Goal: Information Seeking & Learning: Learn about a topic

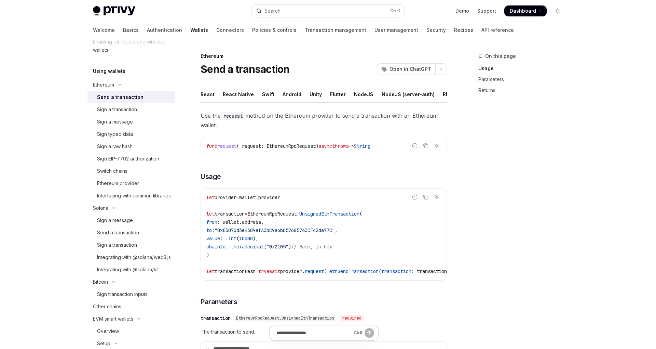
click at [290, 94] on div "Android" at bounding box center [292, 94] width 19 height 16
type textarea "*"
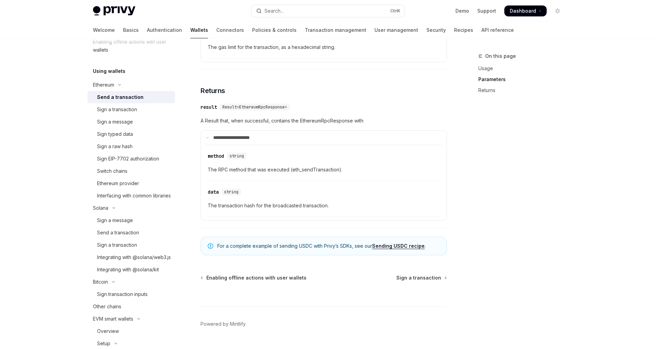
scroll to position [632, 0]
click at [117, 110] on div "Sign a transaction" at bounding box center [117, 109] width 40 height 8
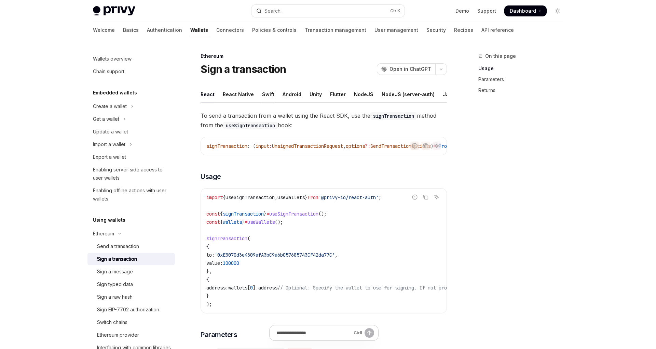
click at [267, 94] on div "Swift" at bounding box center [268, 94] width 12 height 16
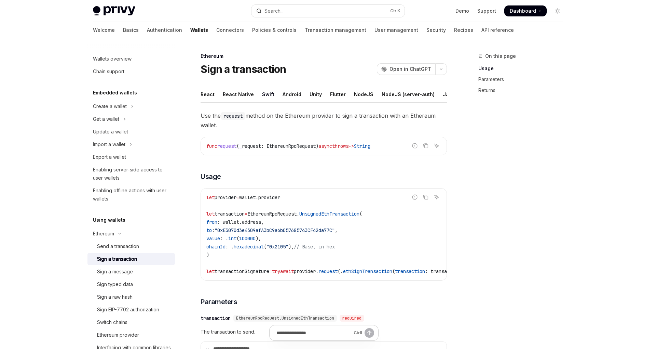
click at [291, 97] on div "Android" at bounding box center [292, 94] width 19 height 16
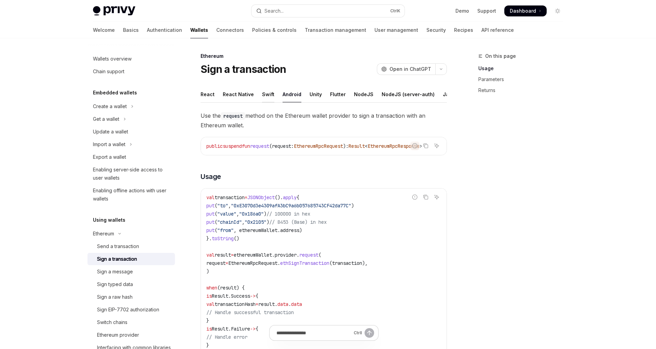
click at [269, 96] on div "Swift" at bounding box center [268, 94] width 12 height 16
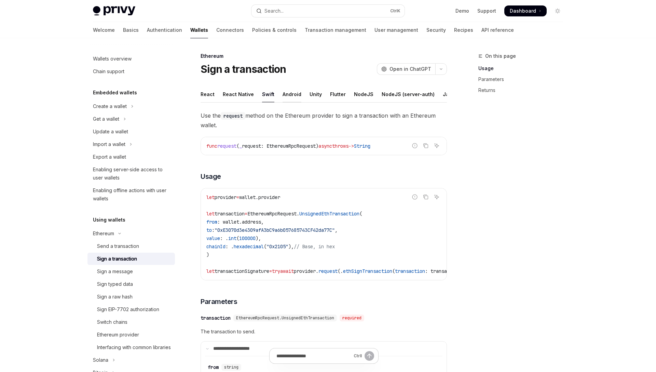
click at [288, 95] on div "Android" at bounding box center [292, 94] width 19 height 16
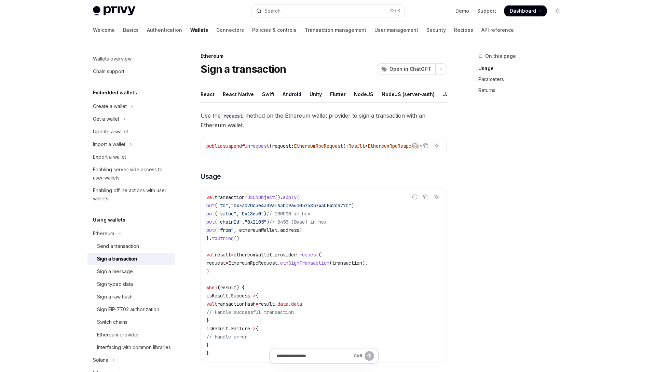
click at [265, 96] on div "Swift" at bounding box center [268, 94] width 12 height 16
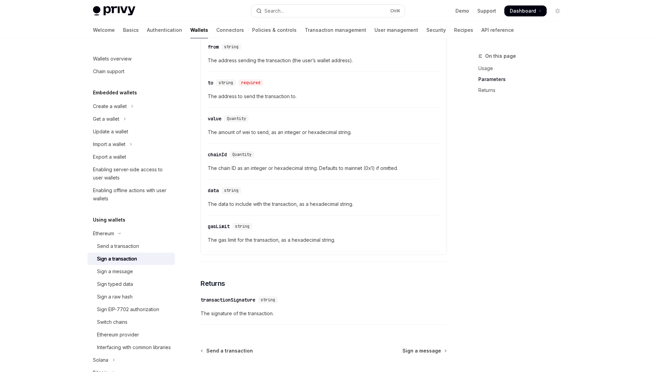
scroll to position [387, 0]
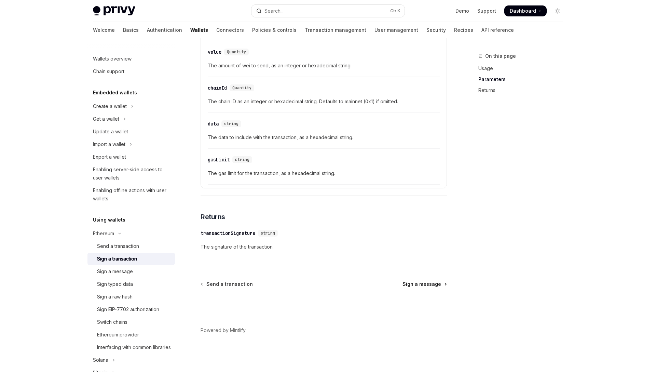
click at [418, 284] on span "Sign a message" at bounding box center [422, 284] width 39 height 7
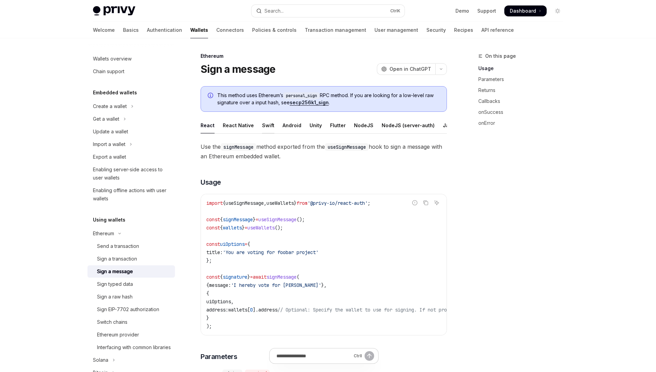
click at [266, 127] on div "Swift" at bounding box center [268, 125] width 12 height 16
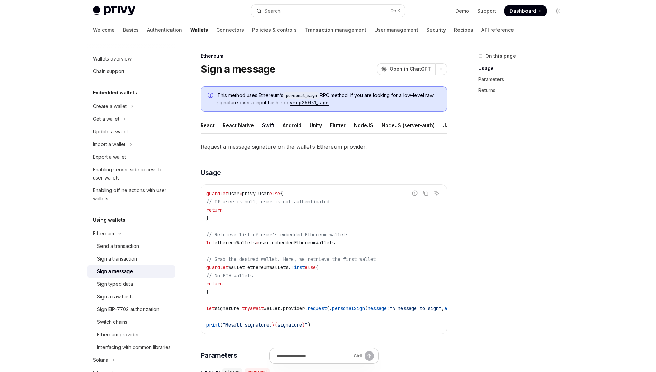
click at [285, 126] on div "Android" at bounding box center [292, 125] width 19 height 16
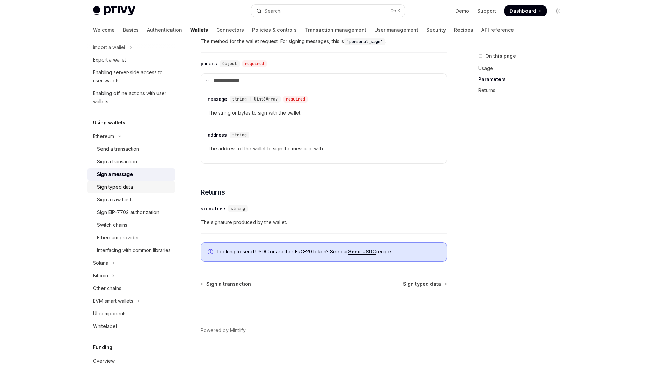
scroll to position [98, 0]
click at [110, 188] on div "Sign typed data" at bounding box center [115, 186] width 36 height 8
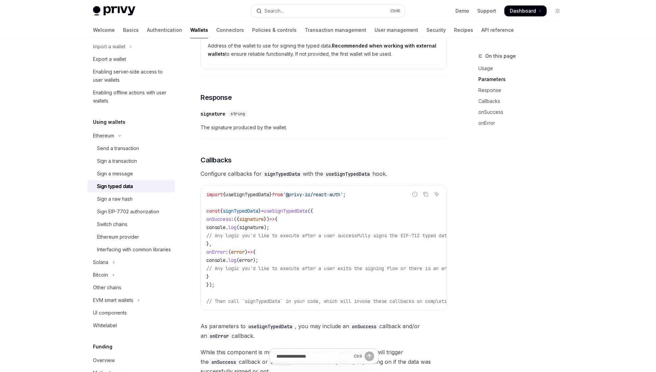
scroll to position [640, 0]
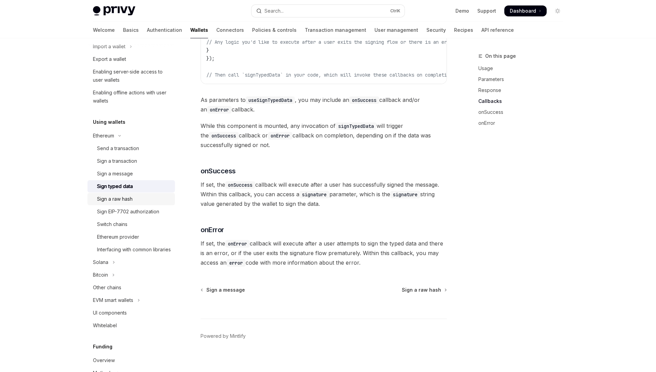
click at [116, 201] on div "Sign a raw hash" at bounding box center [115, 199] width 36 height 8
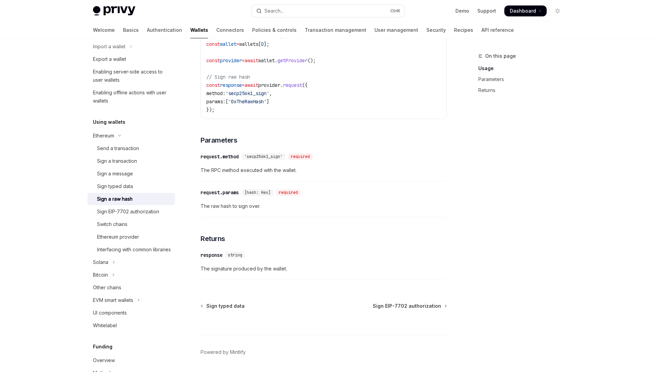
scroll to position [244, 0]
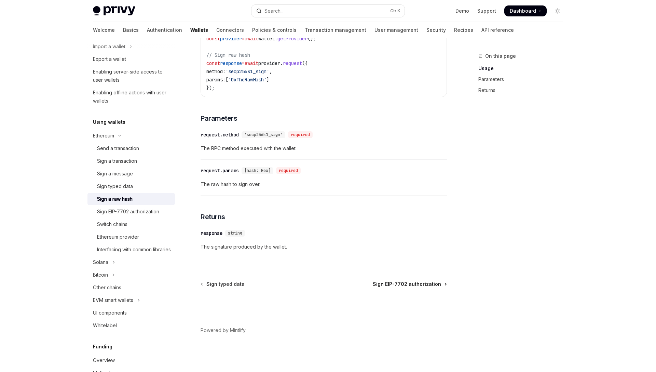
click at [399, 285] on span "Sign EIP-7702 authorization" at bounding box center [407, 284] width 68 height 7
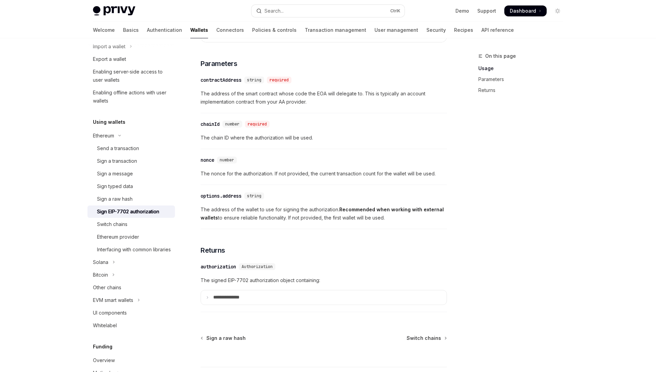
scroll to position [560, 0]
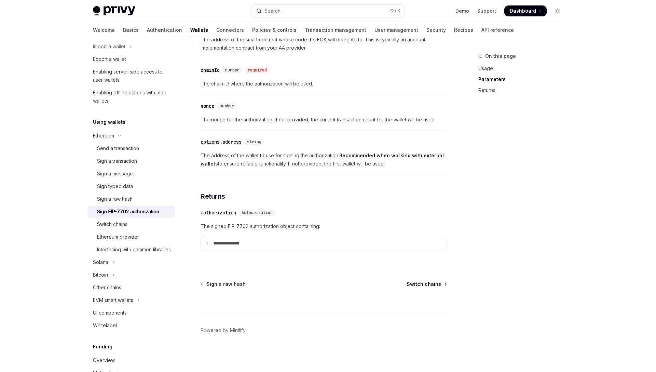
click at [418, 284] on span "Switch chains" at bounding box center [424, 284] width 35 height 7
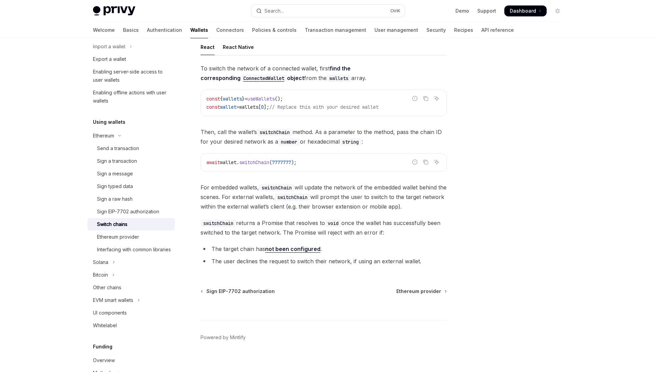
scroll to position [54, 0]
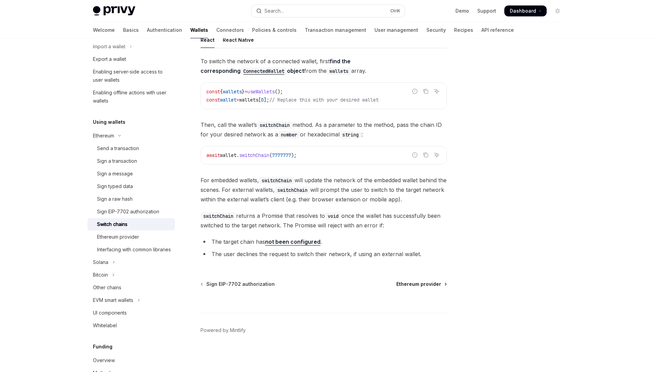
click at [404, 284] on span "Ethereum provider" at bounding box center [419, 284] width 45 height 7
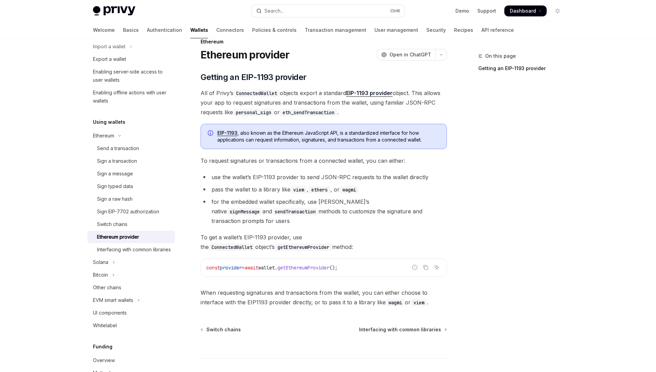
scroll to position [50, 0]
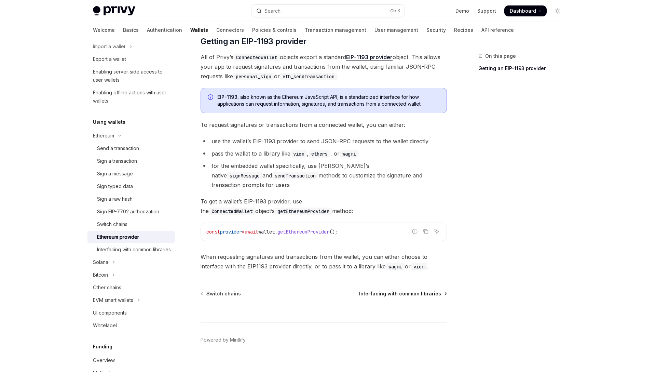
click at [391, 290] on span "Interfacing with common libraries" at bounding box center [400, 293] width 82 height 7
type textarea "*"
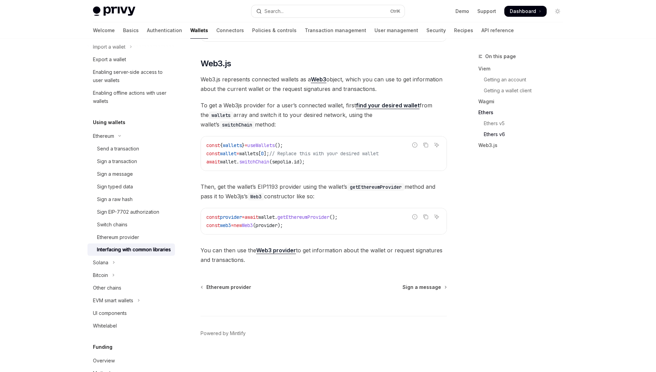
scroll to position [842, 0]
